Goal: Navigation & Orientation: Go to known website

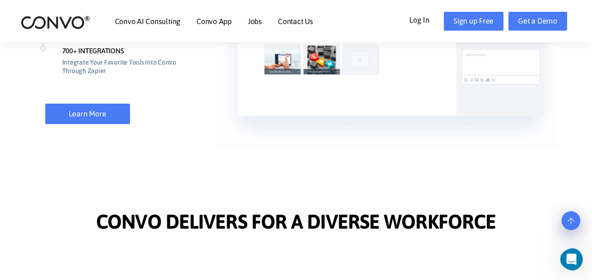
scroll to position [895, 0]
